Goal: Information Seeking & Learning: Check status

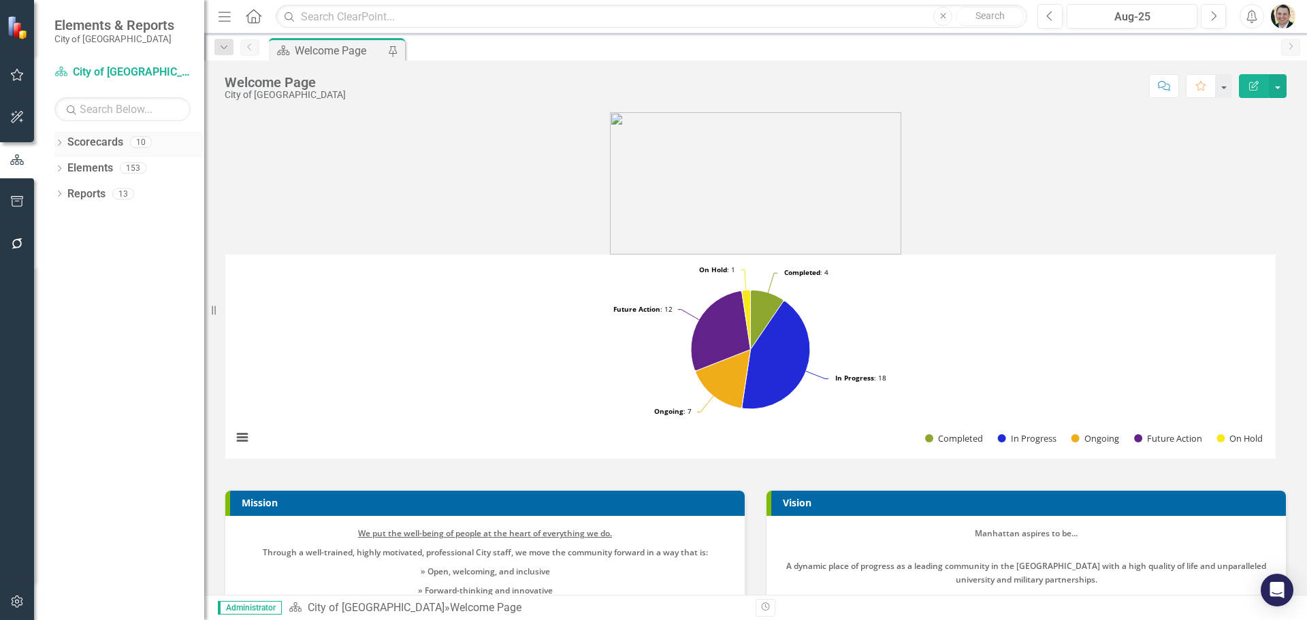
click at [67, 142] on link "Scorecards" at bounding box center [95, 143] width 56 height 16
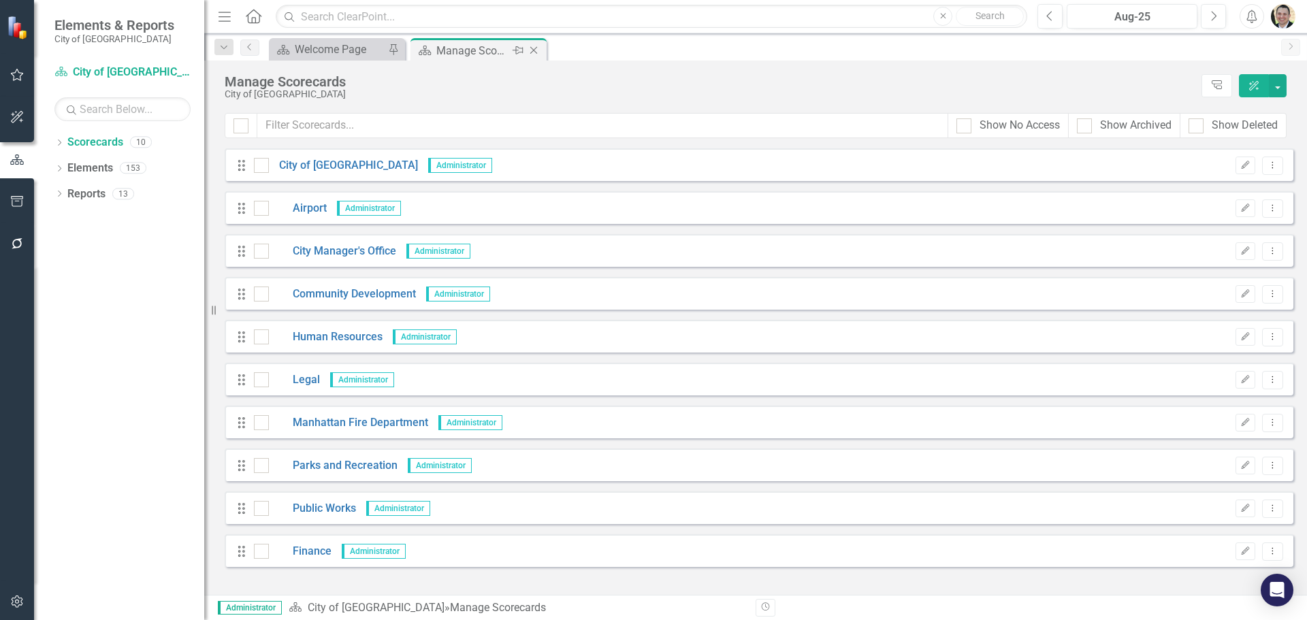
click at [534, 52] on icon "Close" at bounding box center [534, 50] width 14 height 11
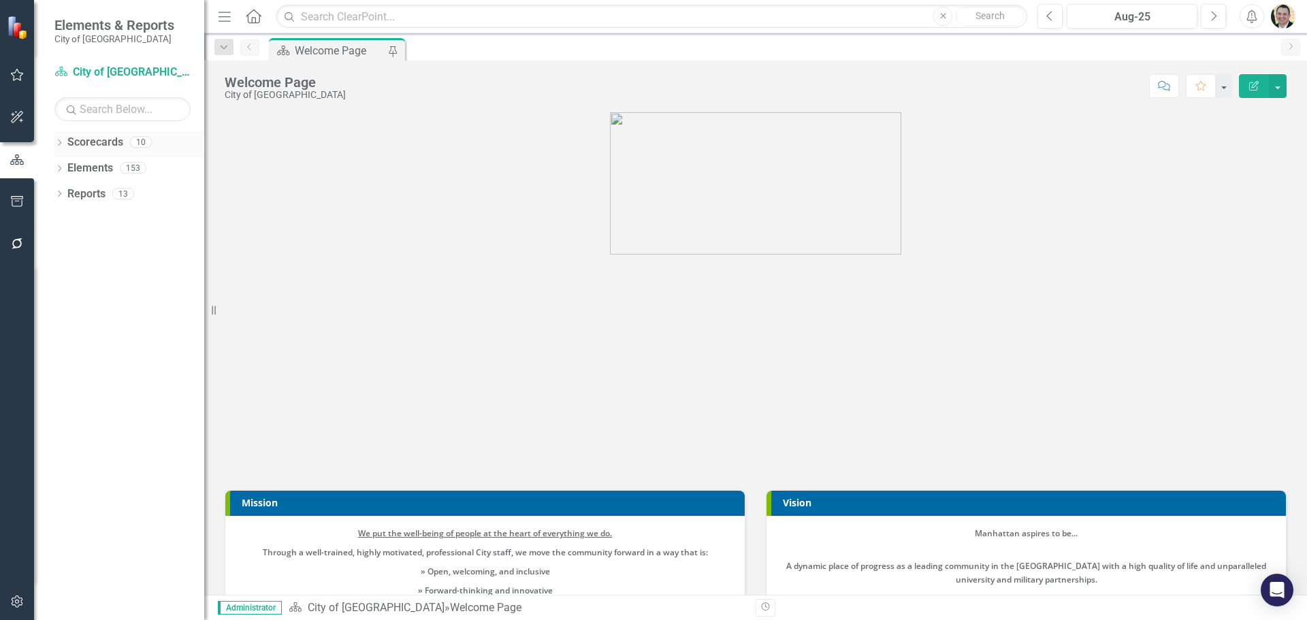
click at [59, 141] on icon "Dropdown" at bounding box center [59, 143] width 10 height 7
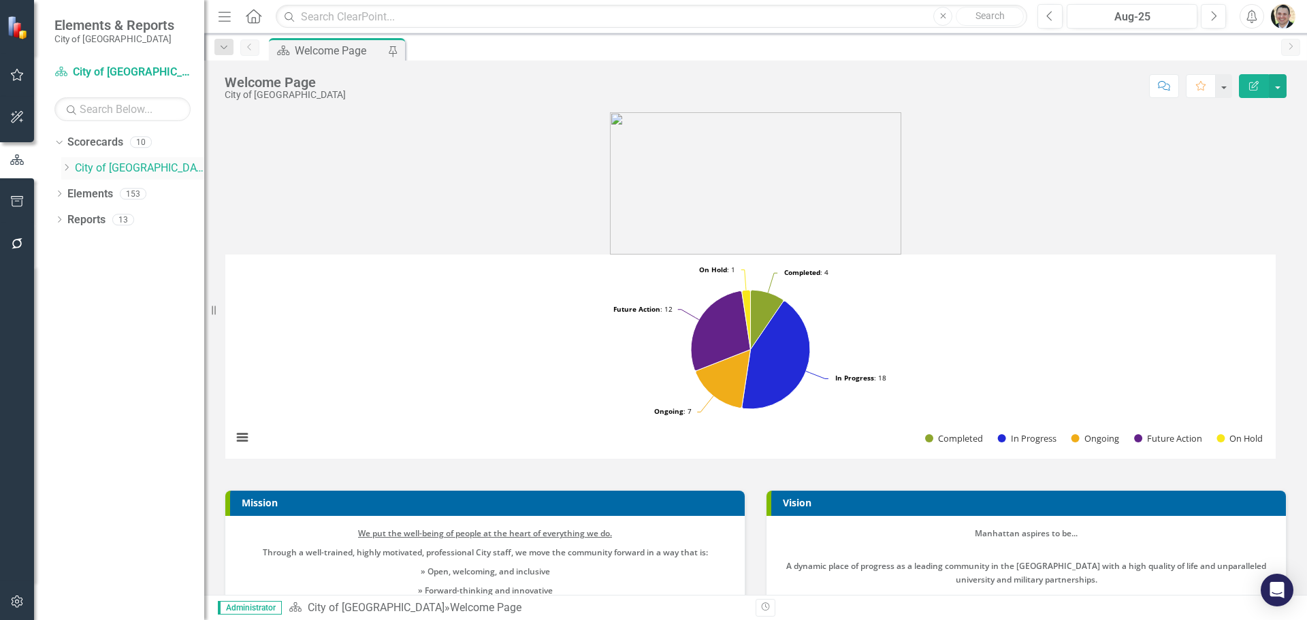
click at [63, 168] on icon "Dropdown" at bounding box center [66, 167] width 10 height 8
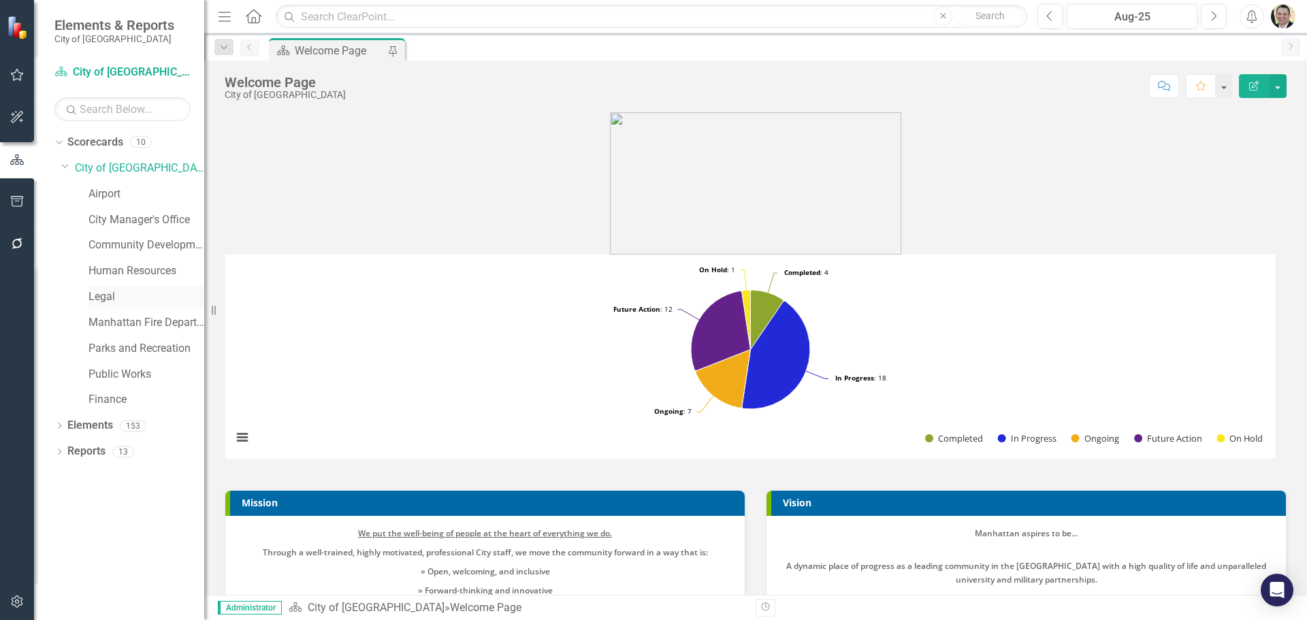
click at [93, 290] on link "Legal" at bounding box center [146, 297] width 116 height 16
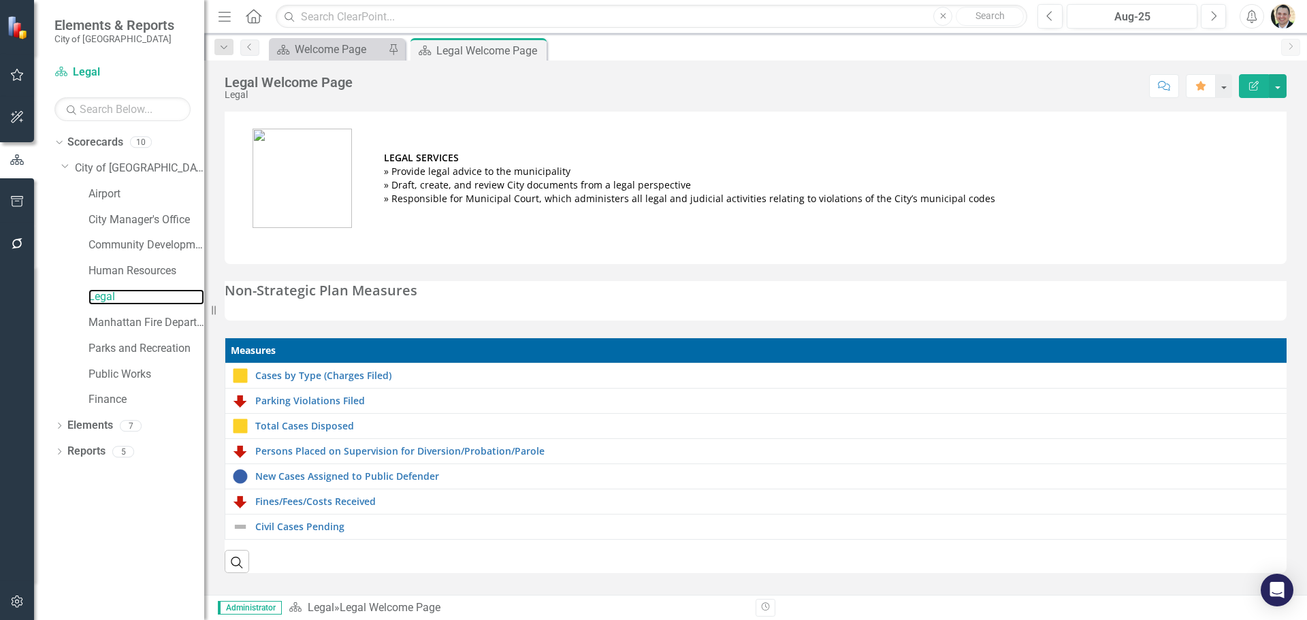
scroll to position [2, 0]
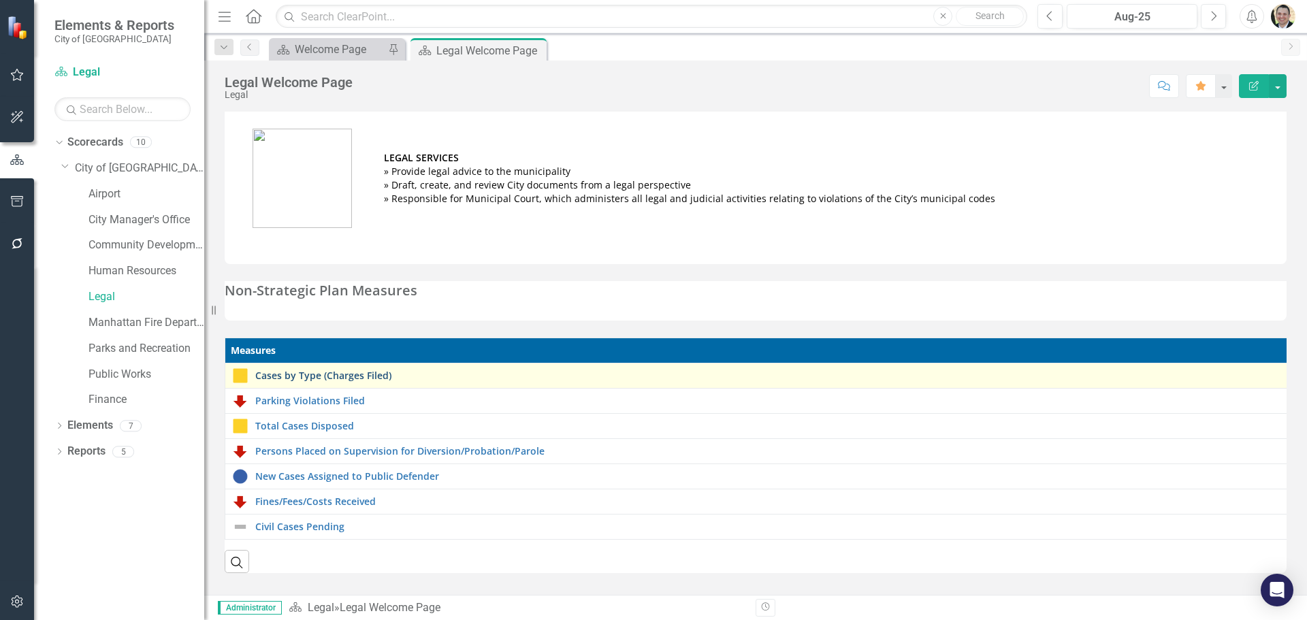
click at [308, 372] on link "Cases by Type (Charges Filed)" at bounding box center [768, 375] width 1026 height 10
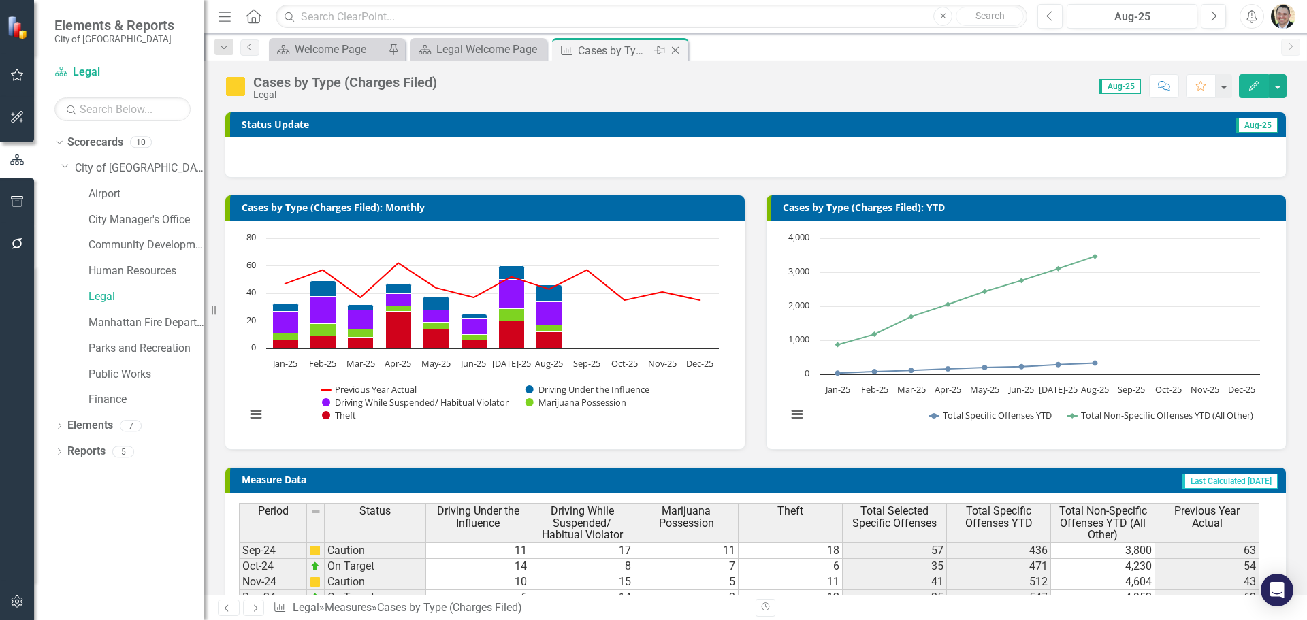
click at [679, 46] on icon "Close" at bounding box center [675, 50] width 14 height 11
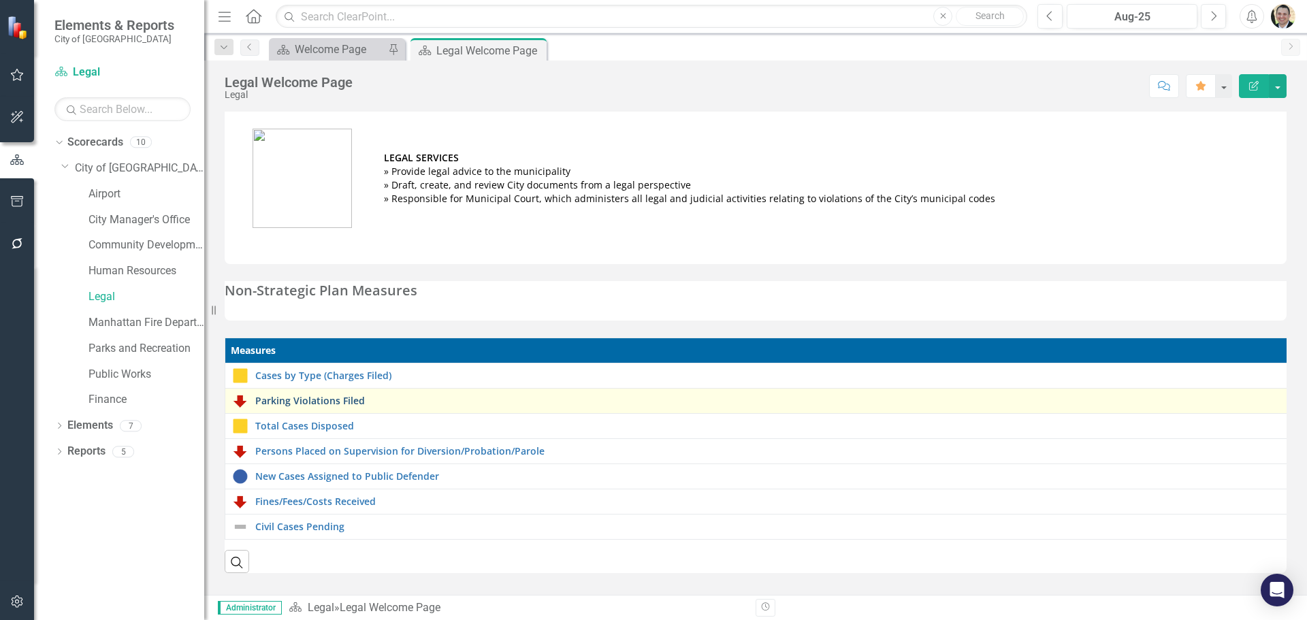
click at [299, 399] on link "Parking Violations Filed" at bounding box center [769, 400] width 1029 height 10
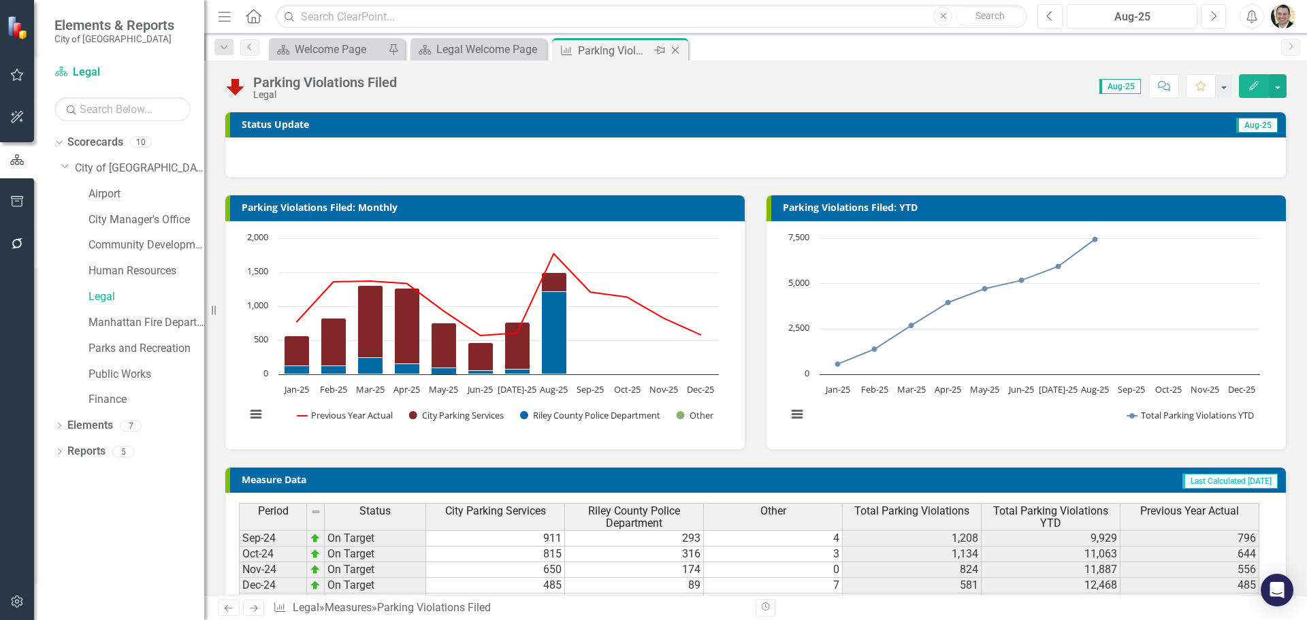
click at [674, 50] on icon "Close" at bounding box center [675, 50] width 14 height 11
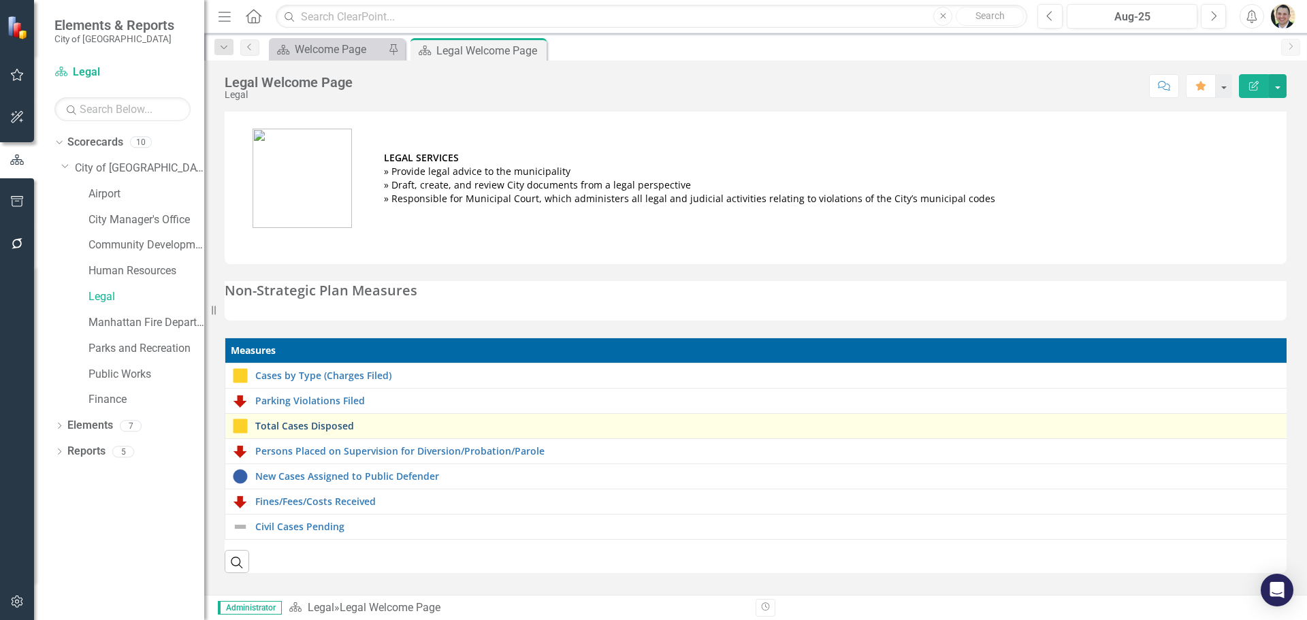
click at [273, 423] on link "Total Cases Disposed" at bounding box center [769, 426] width 1028 height 10
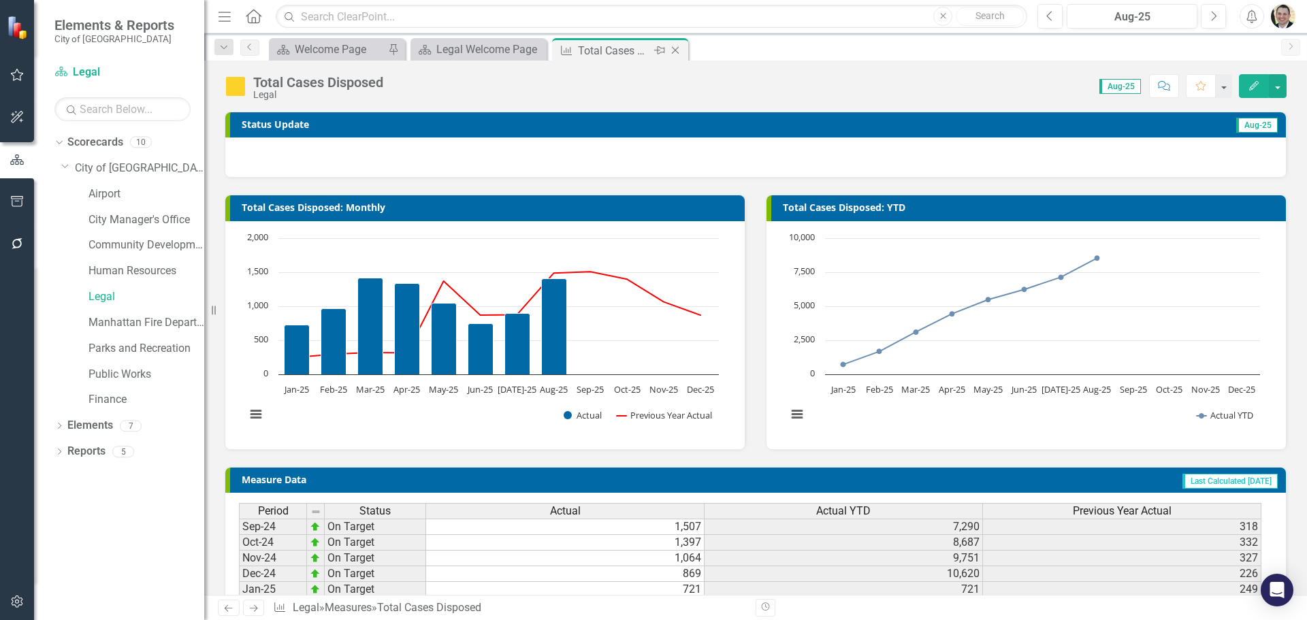
click at [672, 50] on icon "Close" at bounding box center [675, 50] width 14 height 11
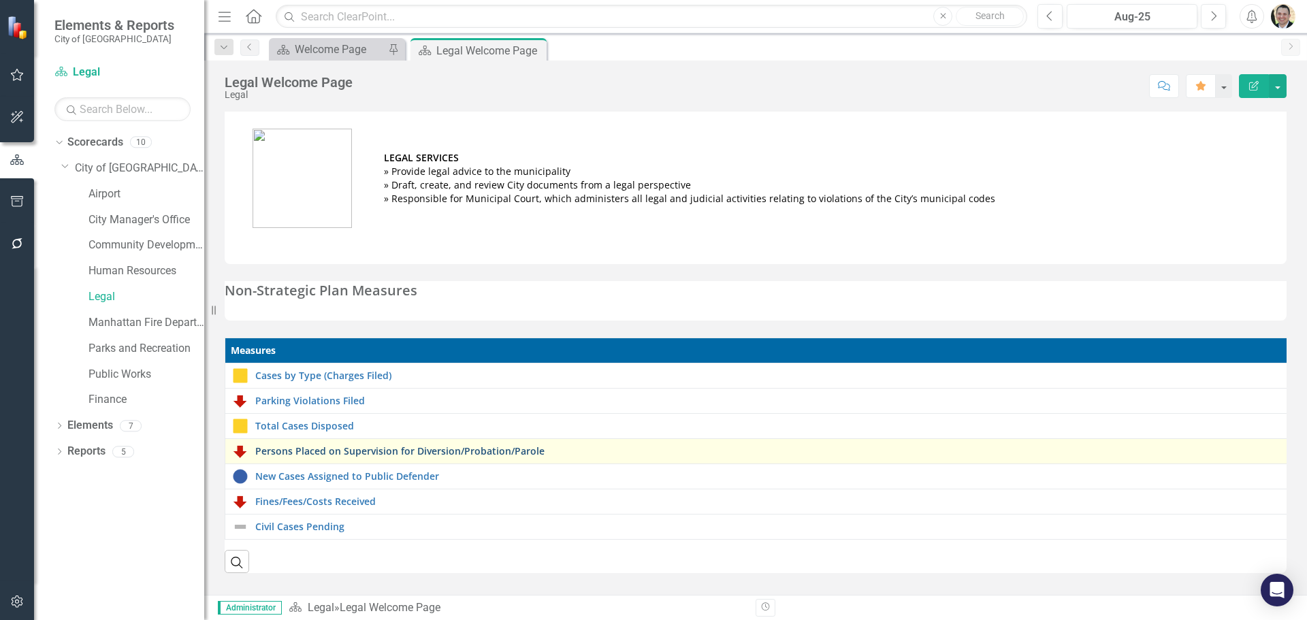
scroll to position [2, 0]
click at [272, 446] on link "Persons Placed on Supervision for Diversion/Probation/Parole" at bounding box center [769, 451] width 1028 height 10
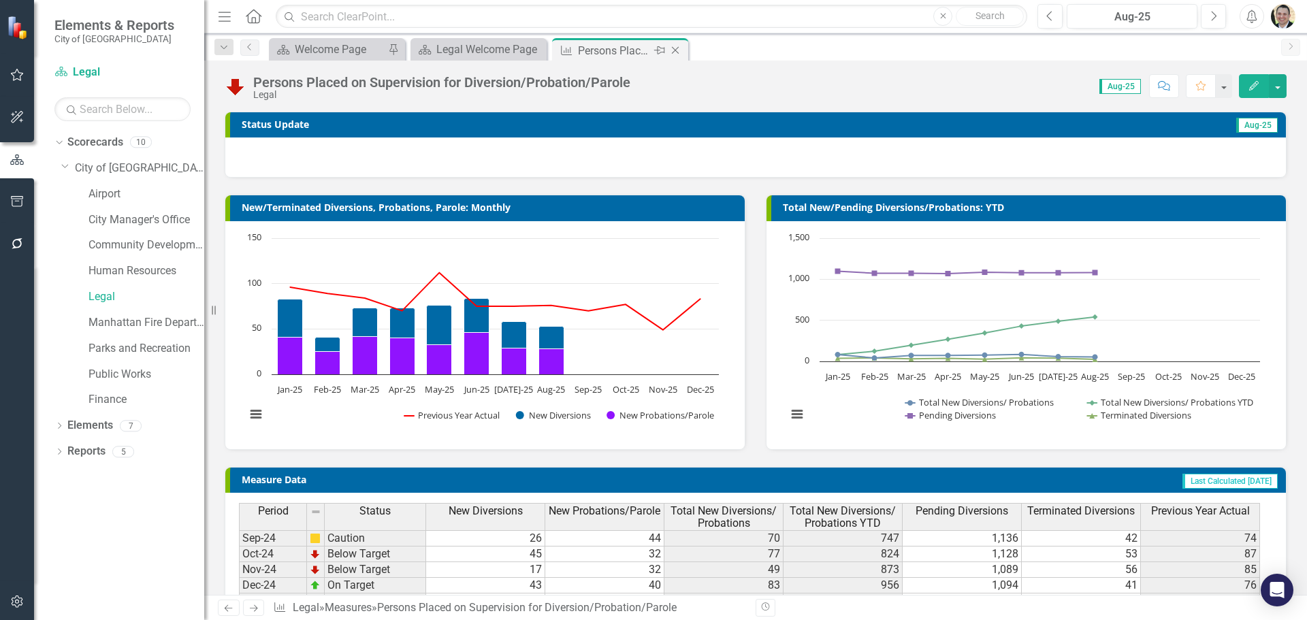
click at [675, 54] on icon "Close" at bounding box center [675, 50] width 14 height 11
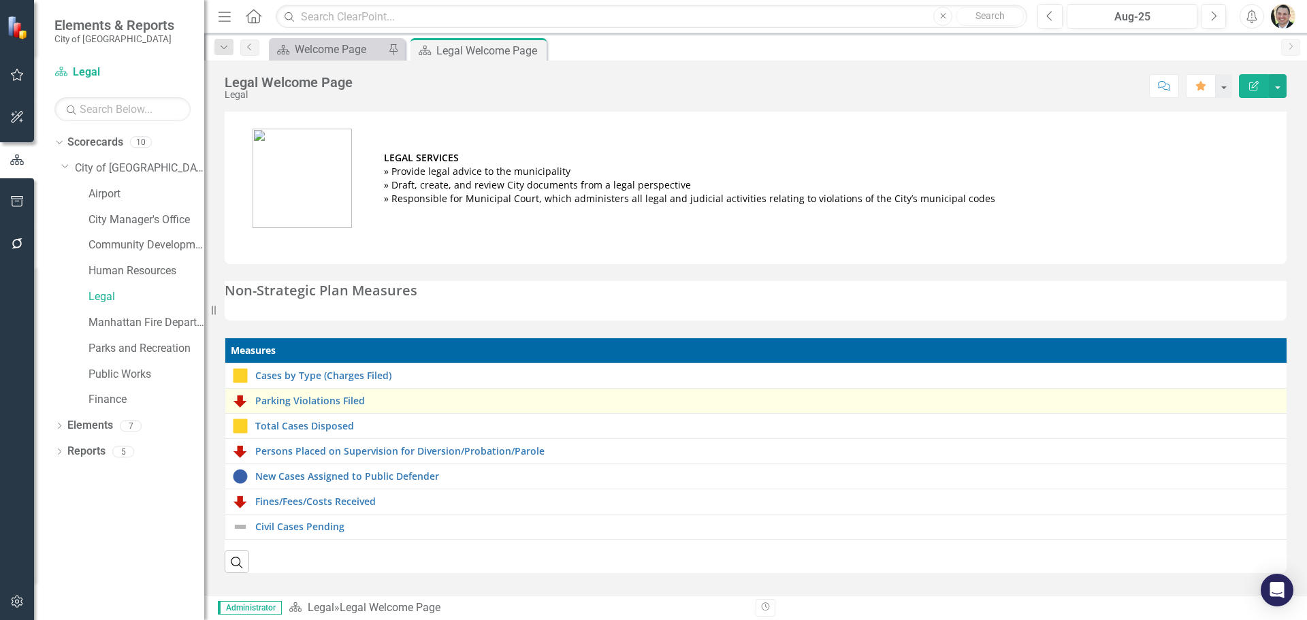
scroll to position [2, 0]
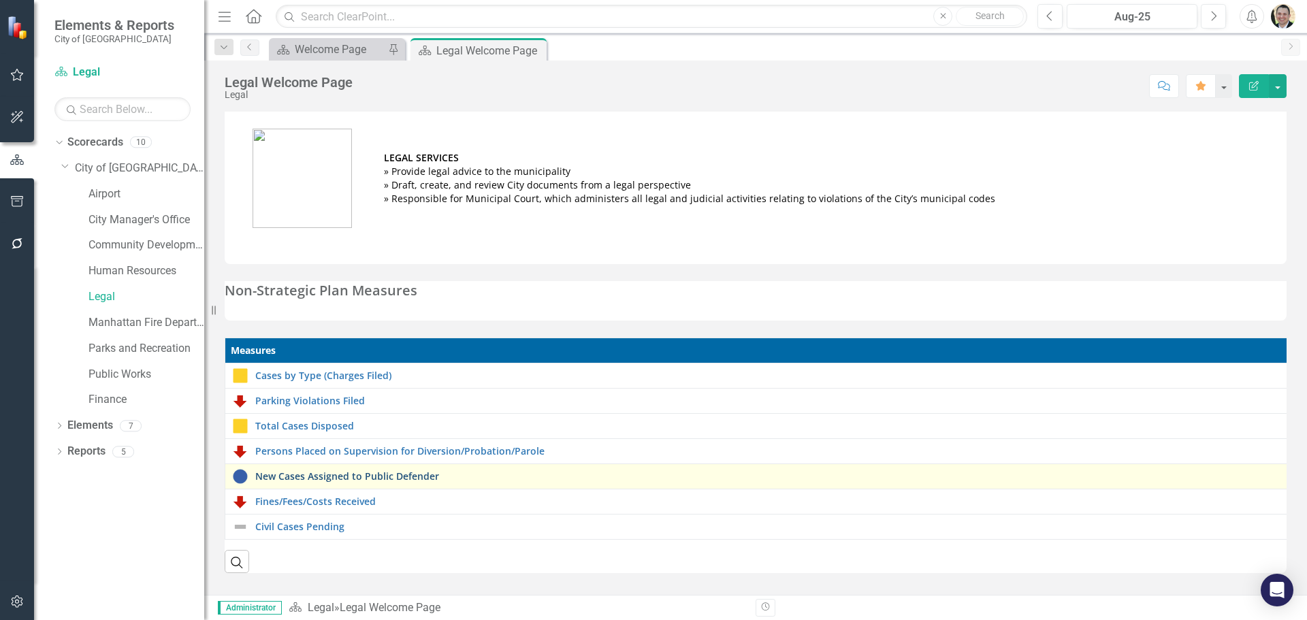
click at [296, 476] on link "New Cases Assigned to Public Defender" at bounding box center [769, 476] width 1028 height 10
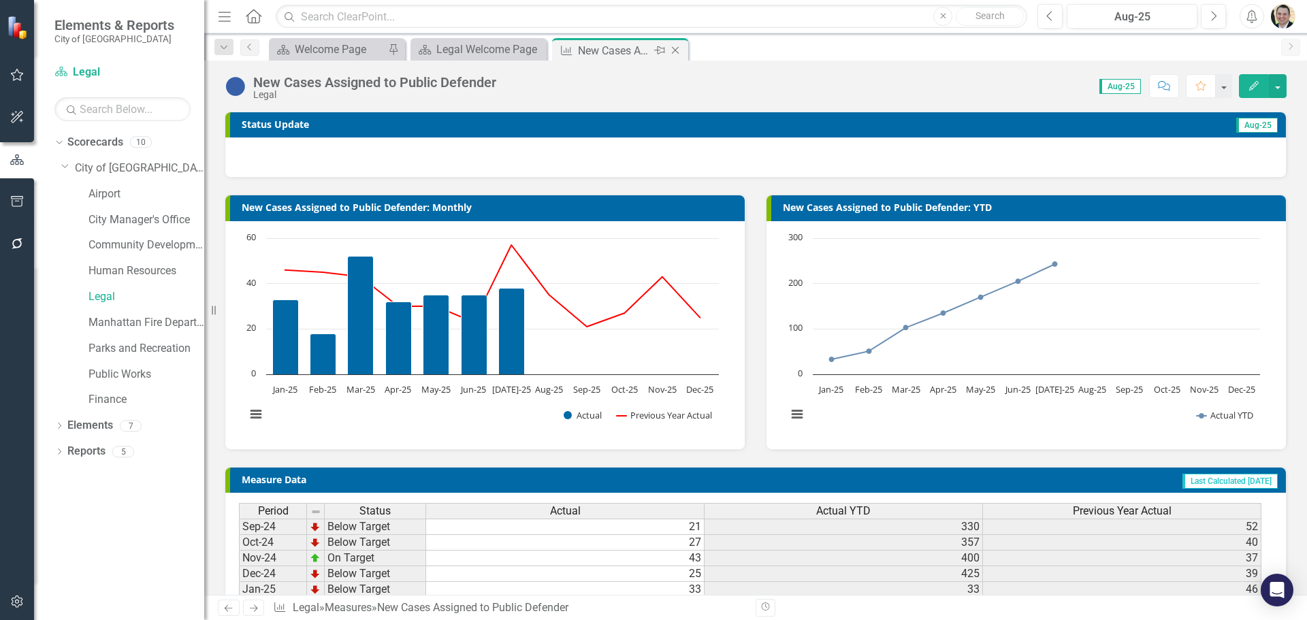
click at [681, 48] on icon "Close" at bounding box center [675, 50] width 14 height 11
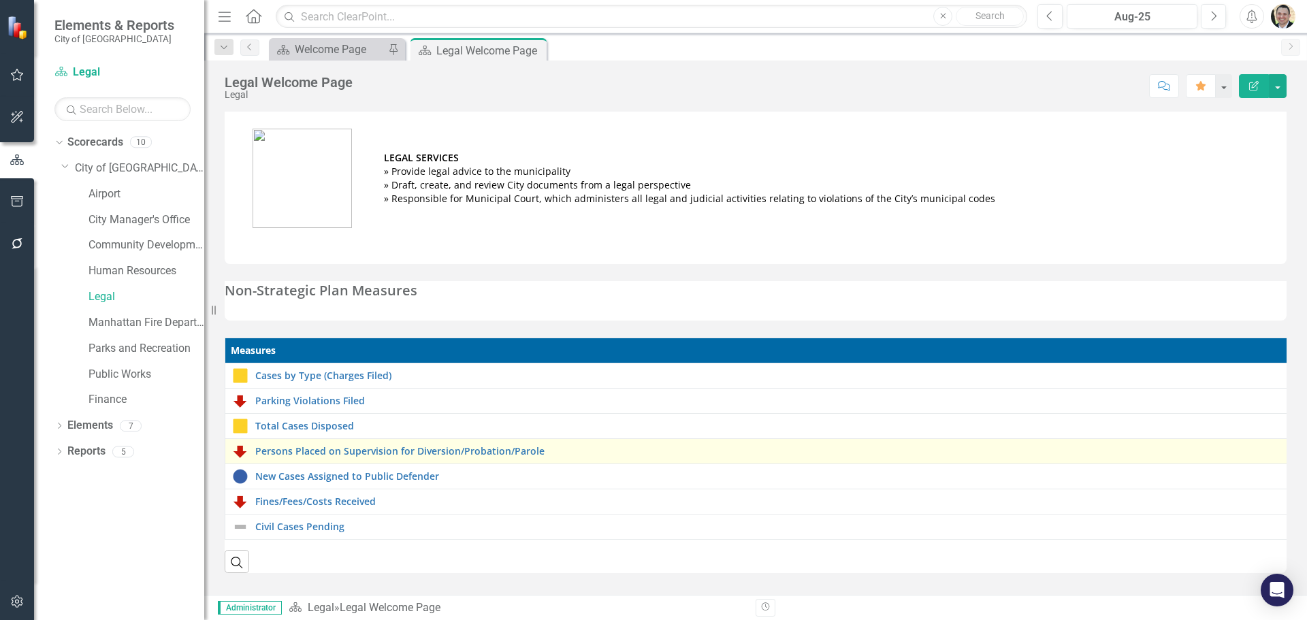
scroll to position [2, 0]
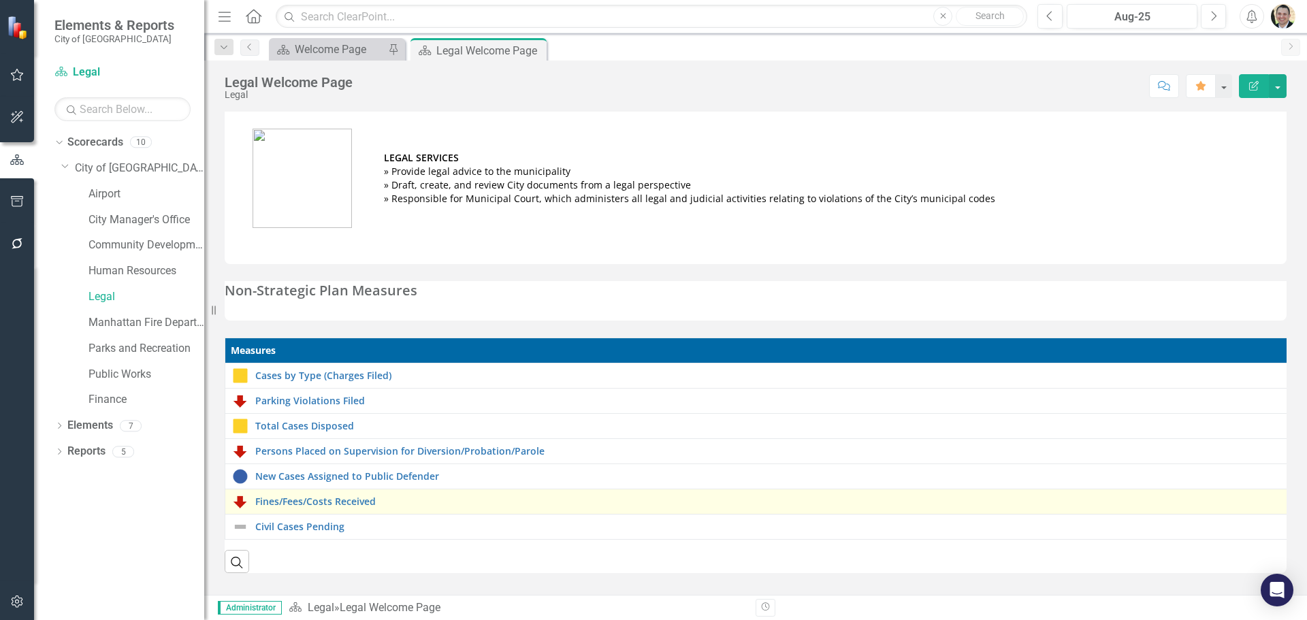
click at [308, 493] on div "Fines/Fees/Costs Received" at bounding box center [757, 501] width 1051 height 16
click at [308, 497] on link "Fines/Fees/Costs Received" at bounding box center [769, 501] width 1028 height 10
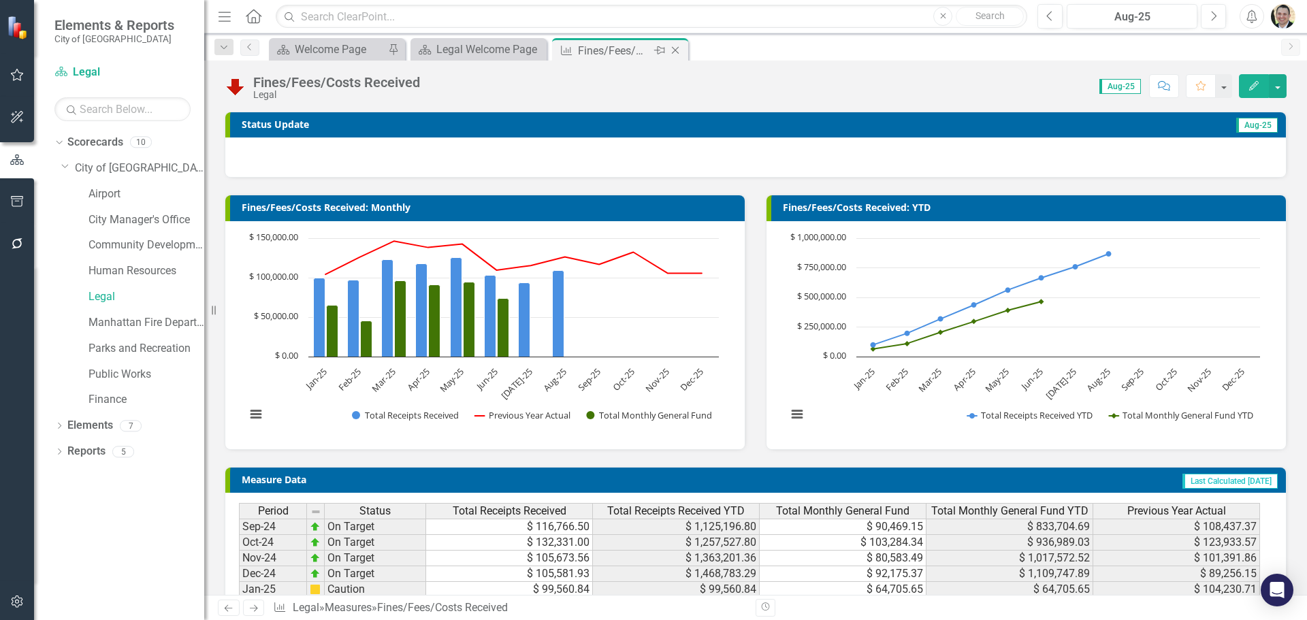
click at [676, 52] on icon at bounding box center [675, 50] width 7 height 7
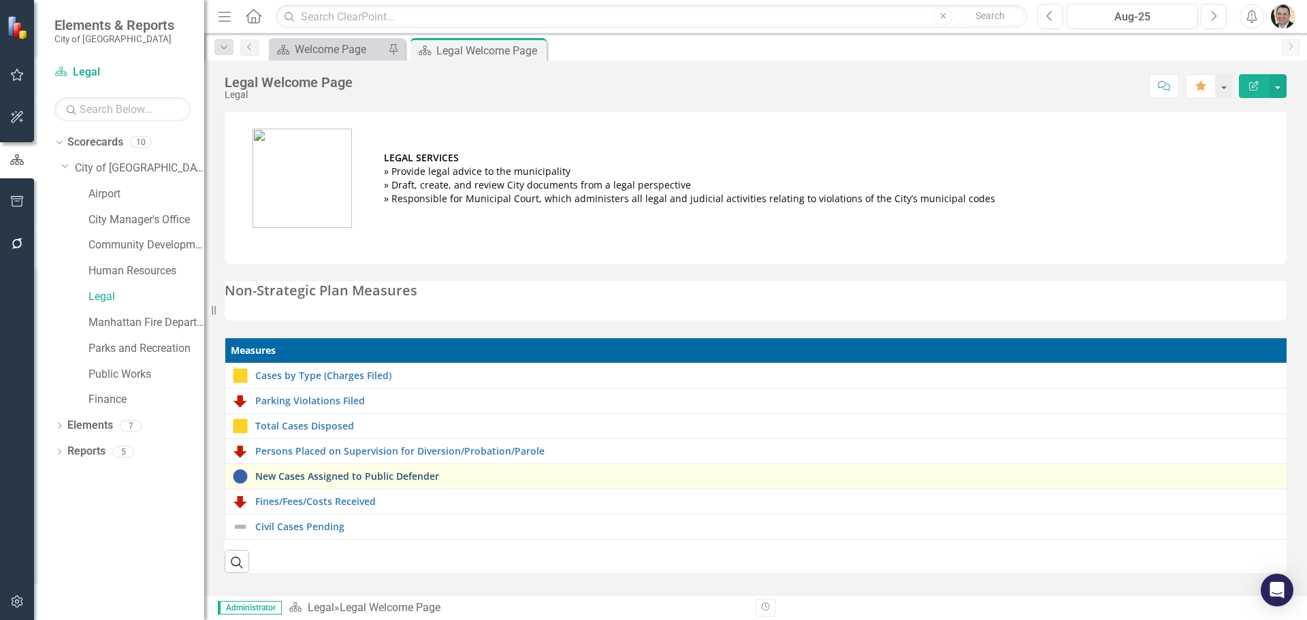
scroll to position [2, 0]
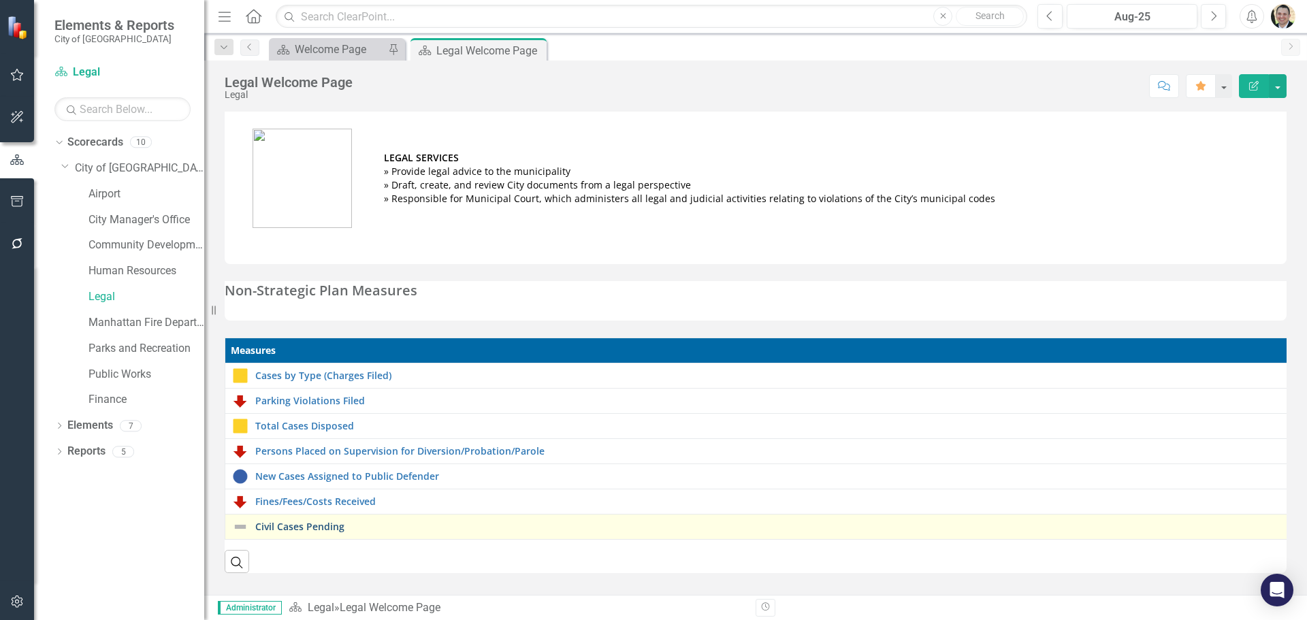
click at [306, 521] on link "Civil Cases Pending" at bounding box center [769, 526] width 1028 height 10
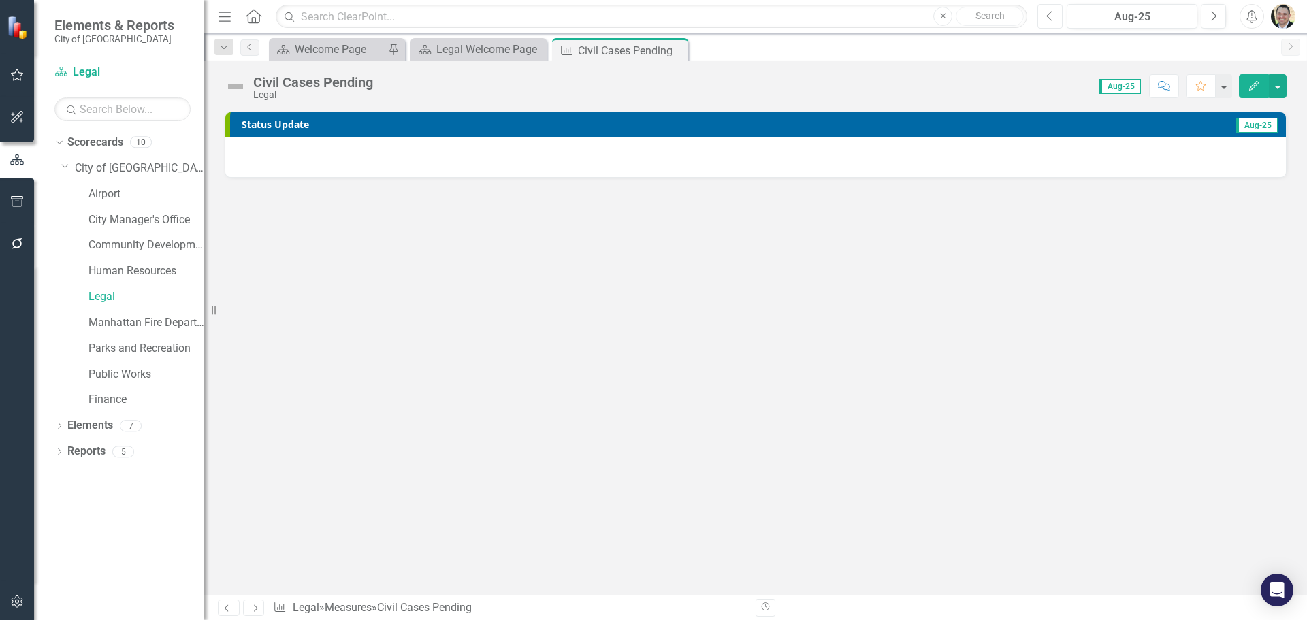
click at [1054, 16] on button "Previous" at bounding box center [1049, 16] width 25 height 24
click at [1051, 16] on icon "Previous" at bounding box center [1049, 16] width 7 height 12
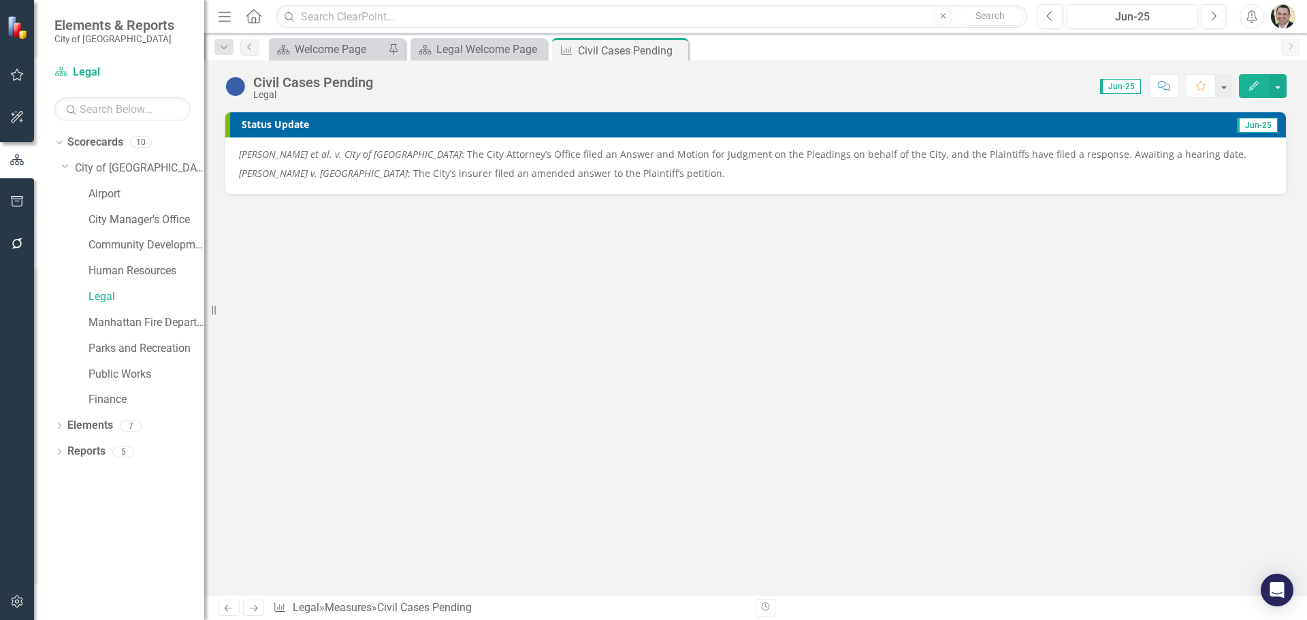
click at [0, 0] on icon "Close" at bounding box center [0, 0] width 0 height 0
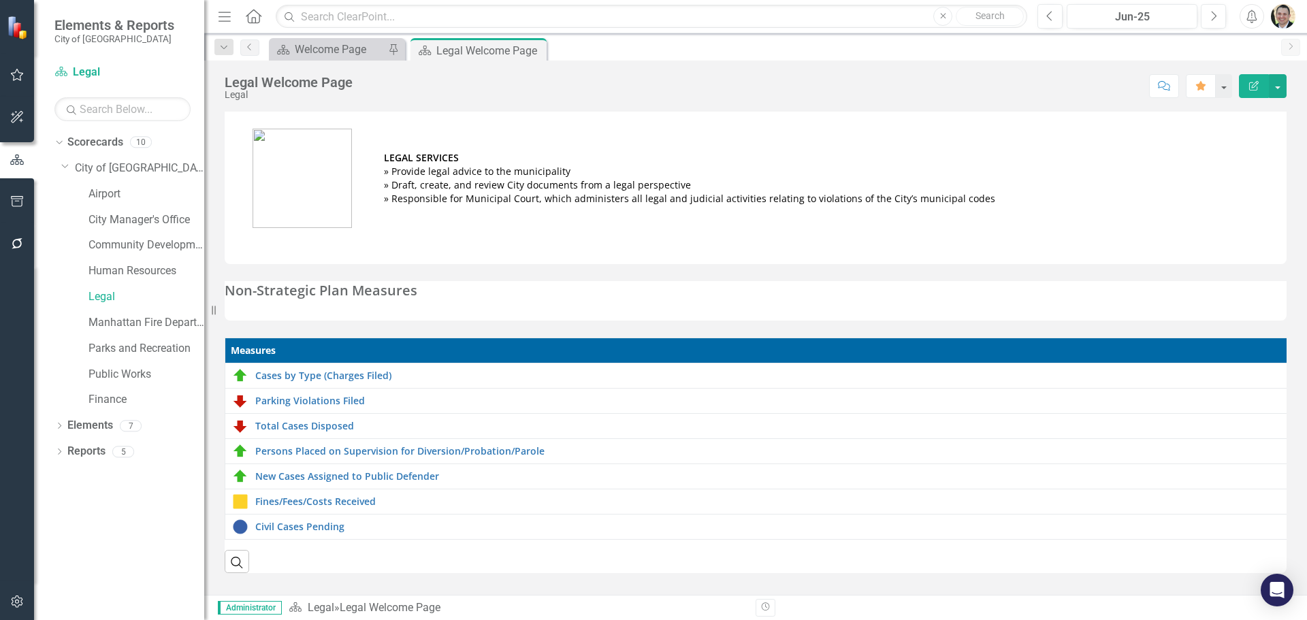
scroll to position [2, 0]
click at [1216, 18] on icon "Next" at bounding box center [1212, 16] width 7 height 12
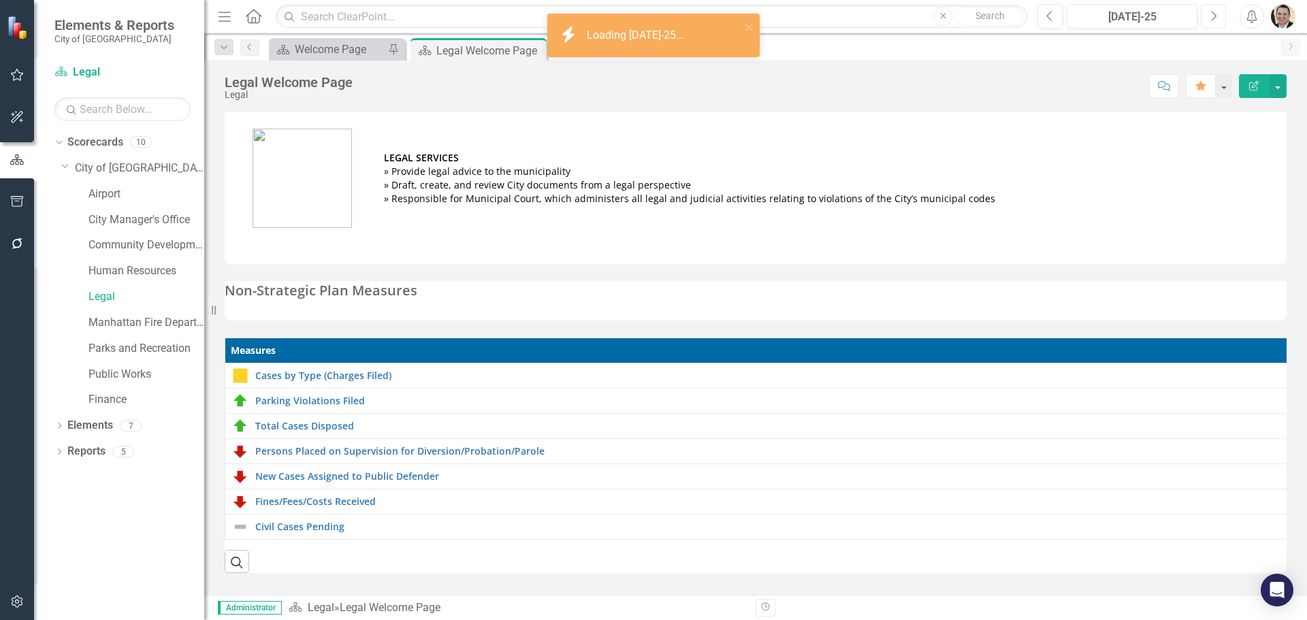
click at [1214, 18] on icon "button" at bounding box center [1213, 16] width 5 height 10
click at [1210, 16] on icon "Next" at bounding box center [1212, 16] width 7 height 12
click at [1051, 16] on icon "Previous" at bounding box center [1049, 16] width 7 height 12
click at [532, 51] on icon "Close" at bounding box center [534, 50] width 14 height 11
